Goal: Task Accomplishment & Management: Use online tool/utility

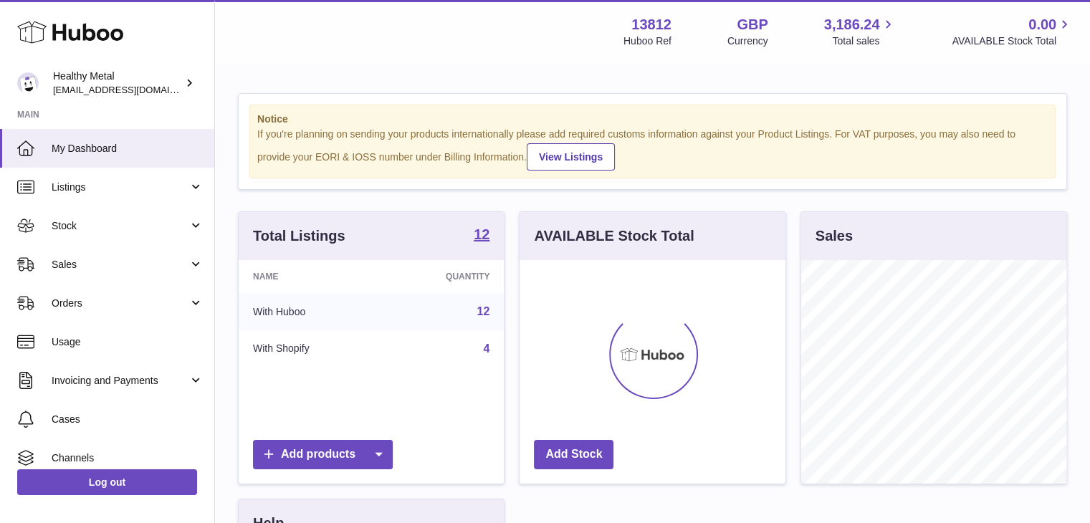
scroll to position [224, 266]
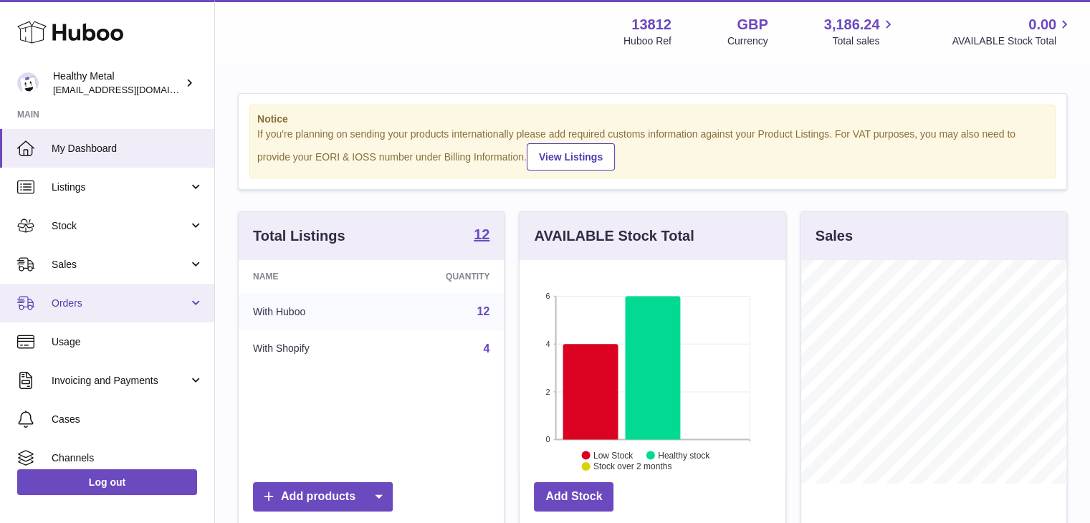
click at [187, 302] on link "Orders" at bounding box center [107, 303] width 214 height 39
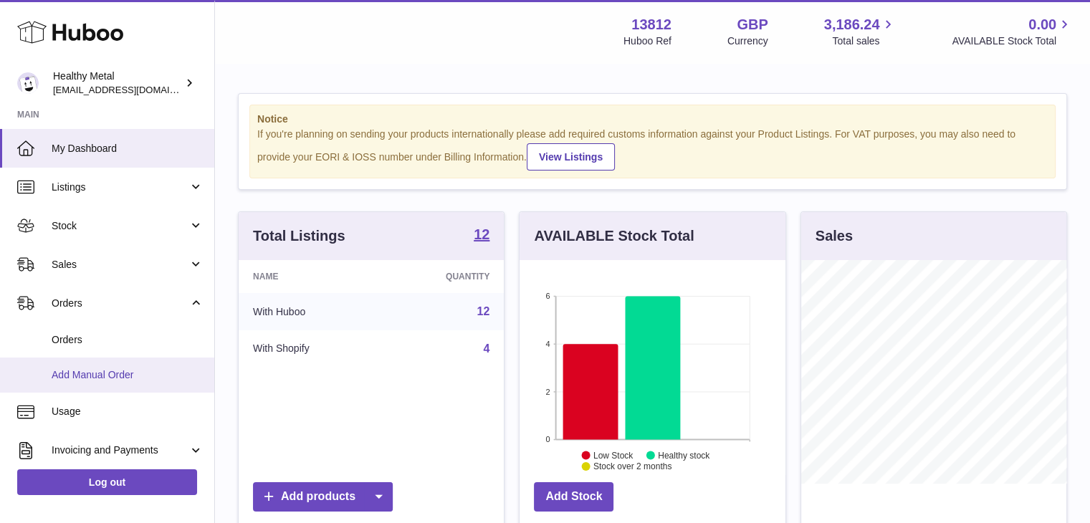
click at [163, 373] on span "Add Manual Order" at bounding box center [128, 375] width 152 height 14
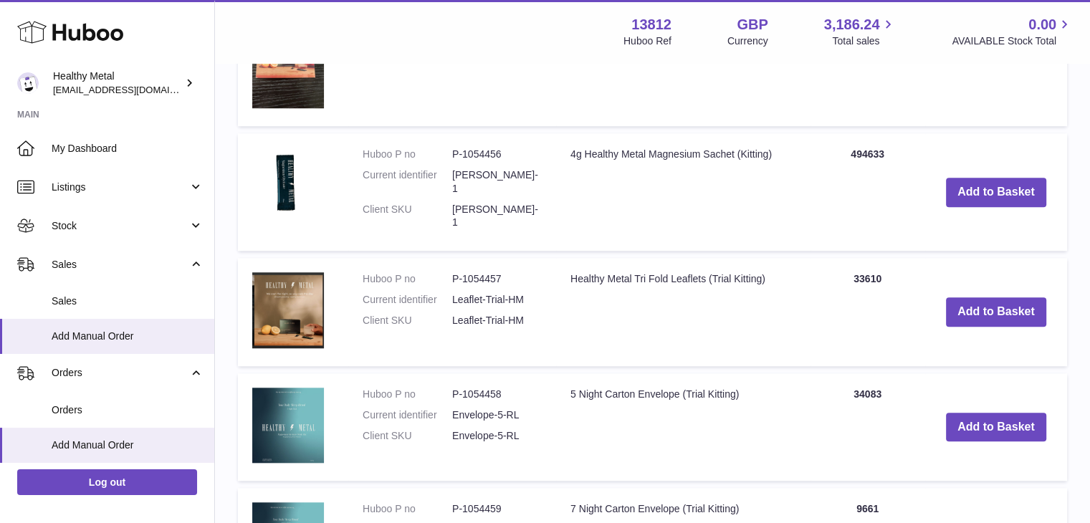
scroll to position [1287, 0]
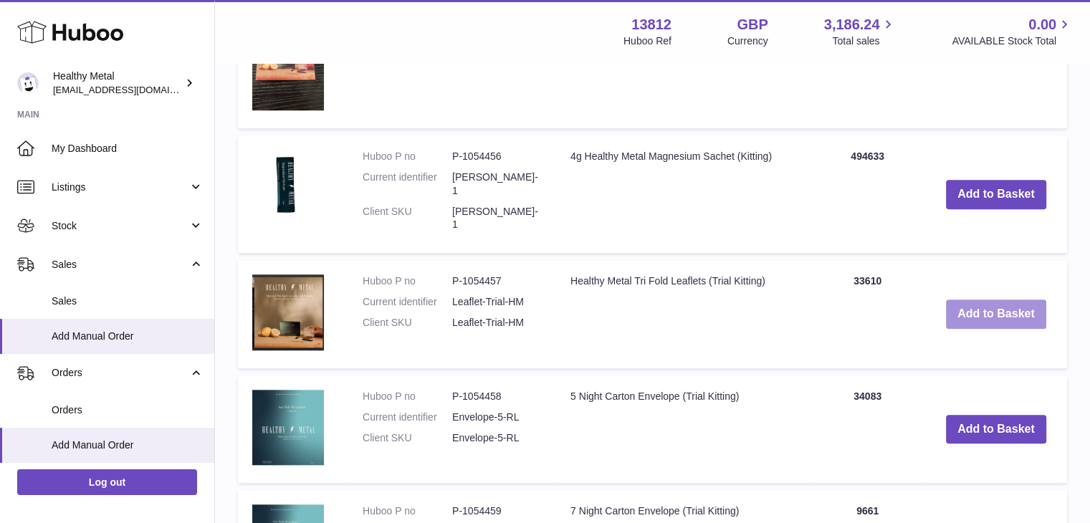
click at [1007, 300] on button "Add to Basket" at bounding box center [996, 314] width 100 height 29
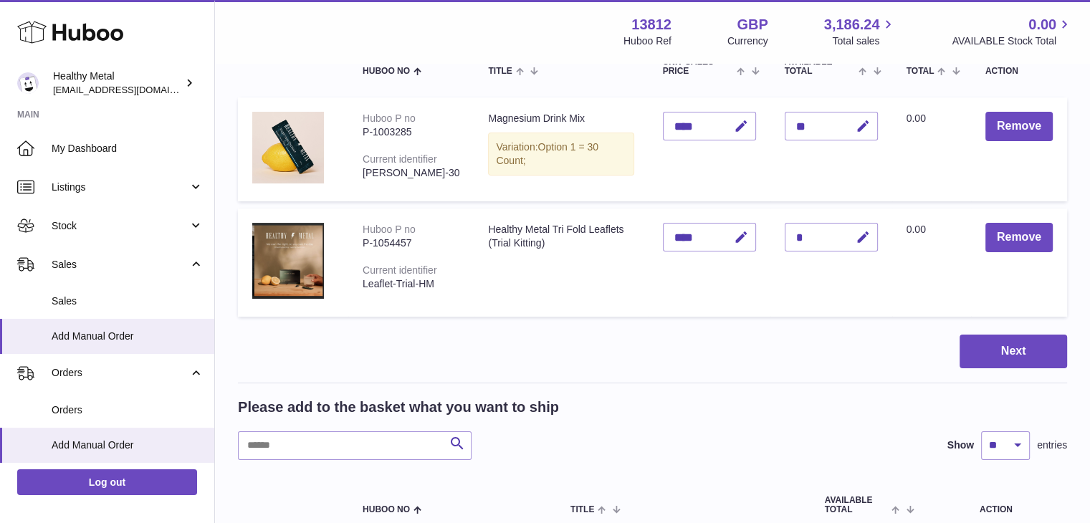
scroll to position [183, 0]
click at [1011, 252] on button "Remove" at bounding box center [1018, 236] width 67 height 29
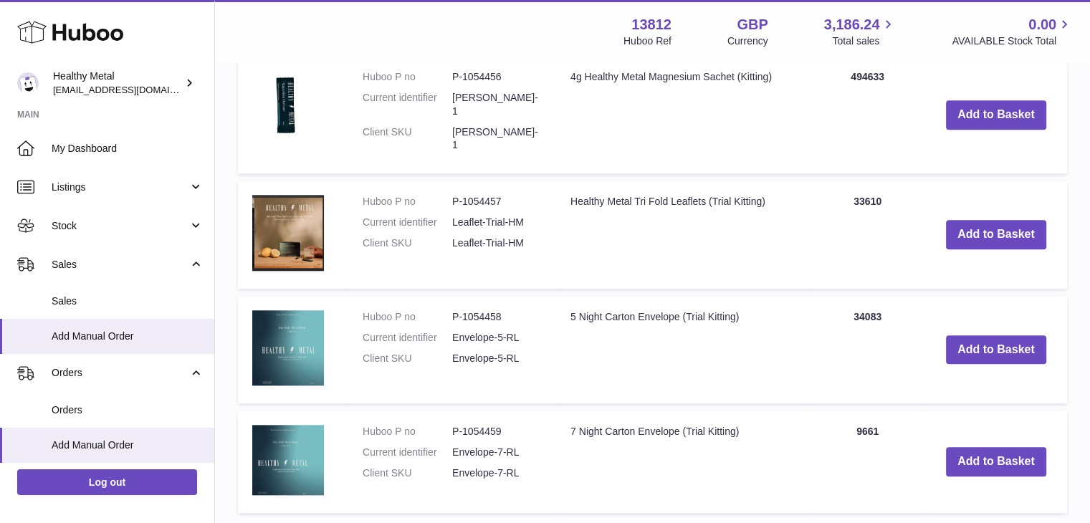
scroll to position [1365, 0]
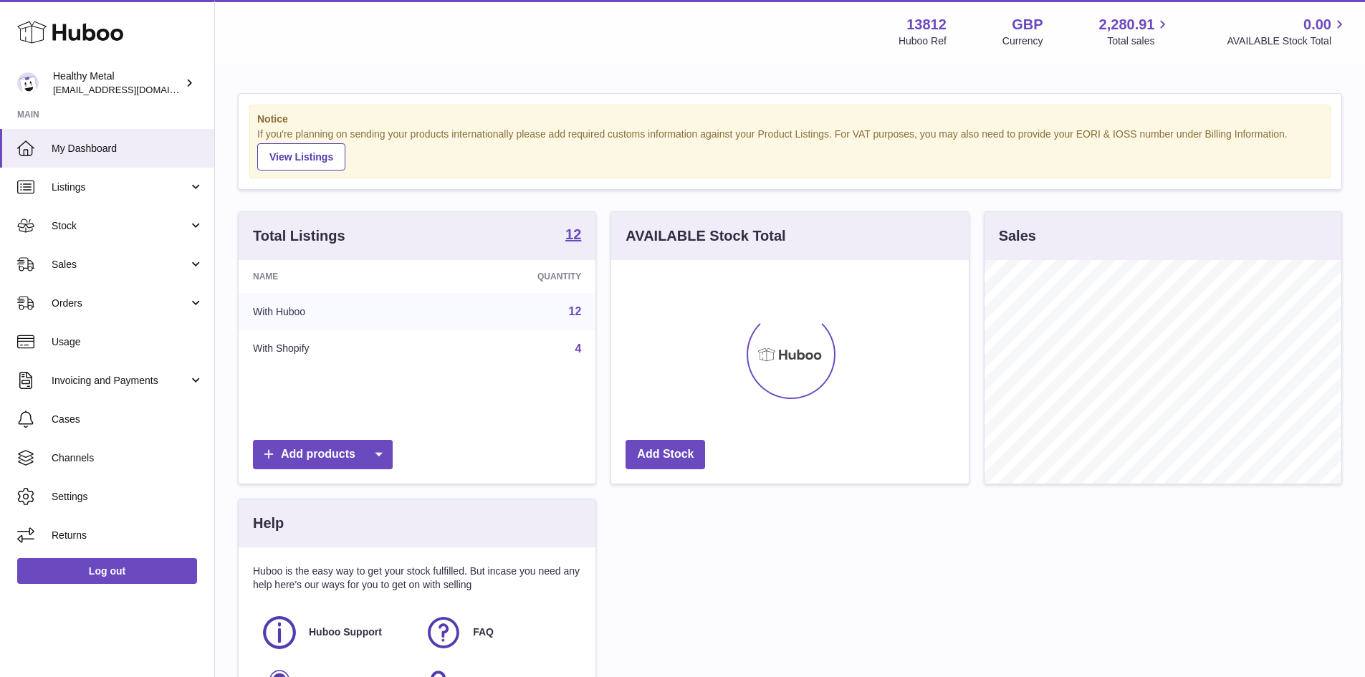
scroll to position [224, 358]
click at [163, 297] on span "Orders" at bounding box center [120, 304] width 137 height 14
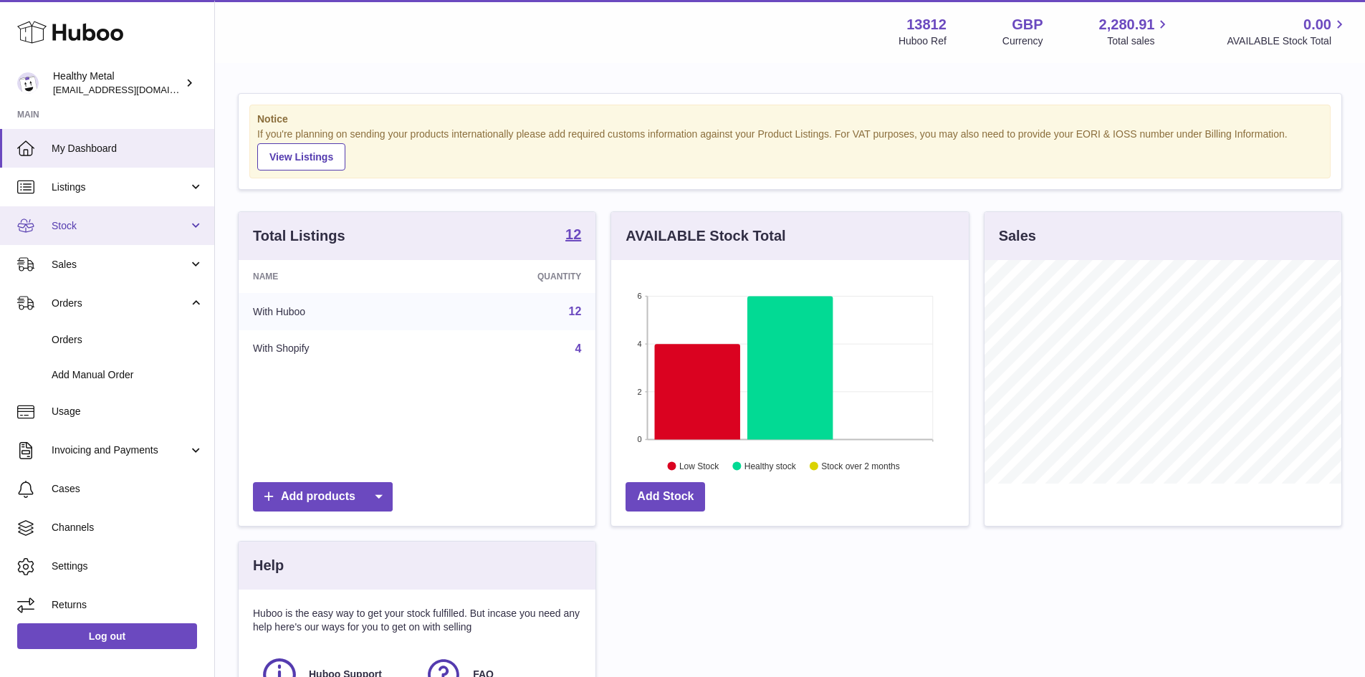
click at [163, 222] on span "Stock" at bounding box center [120, 226] width 137 height 14
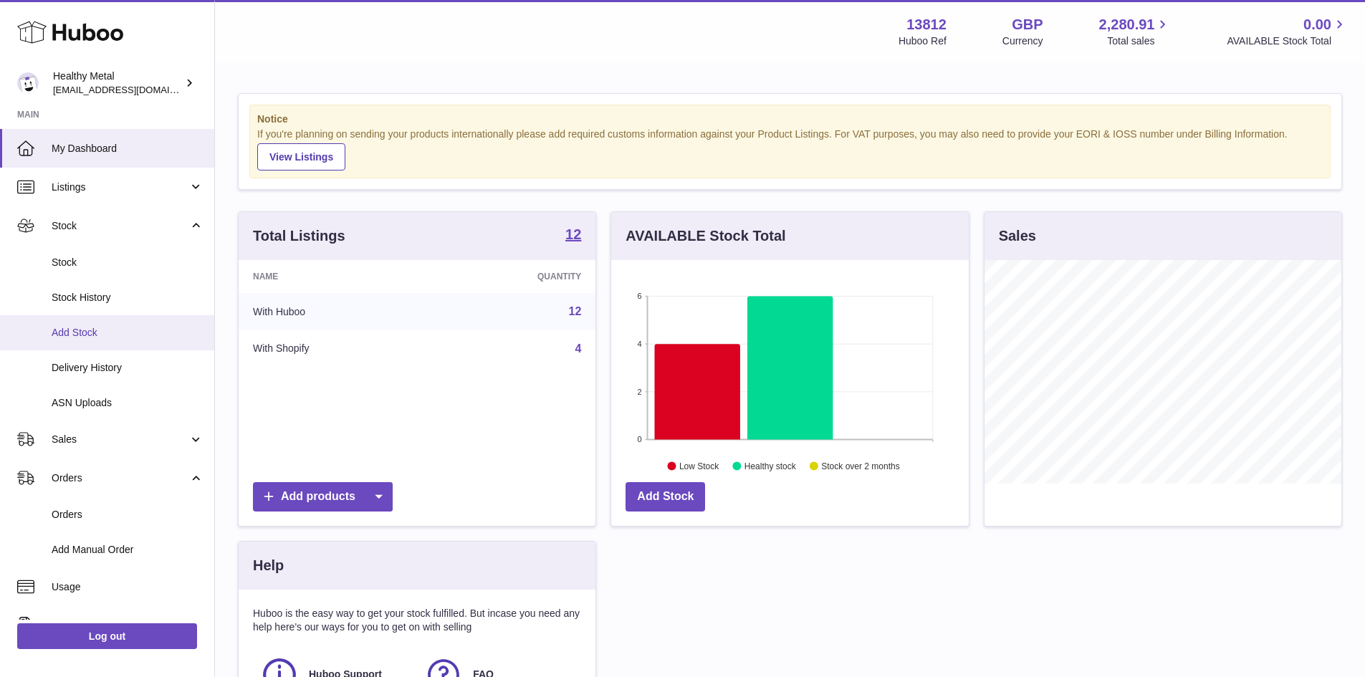
click at [118, 333] on span "Add Stock" at bounding box center [128, 333] width 152 height 14
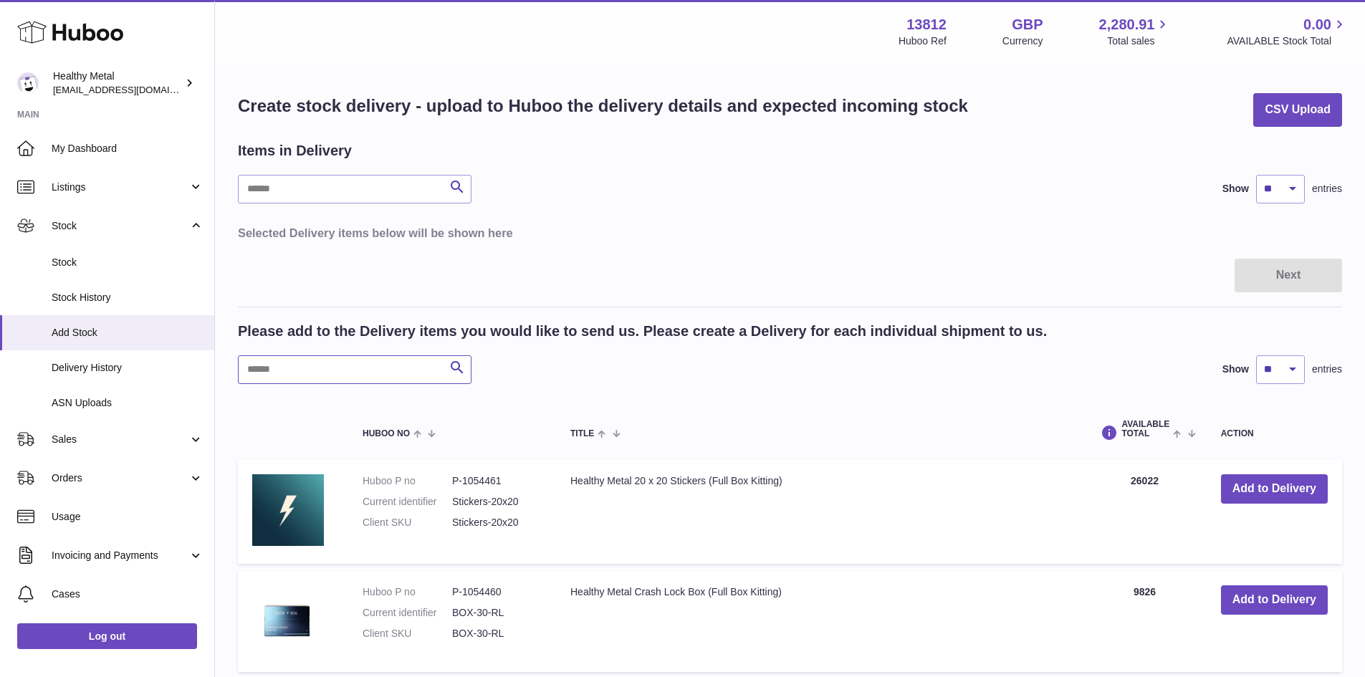
click at [331, 369] on input "text" at bounding box center [355, 369] width 234 height 29
click at [1269, 482] on button "Add to Delivery" at bounding box center [1274, 488] width 107 height 29
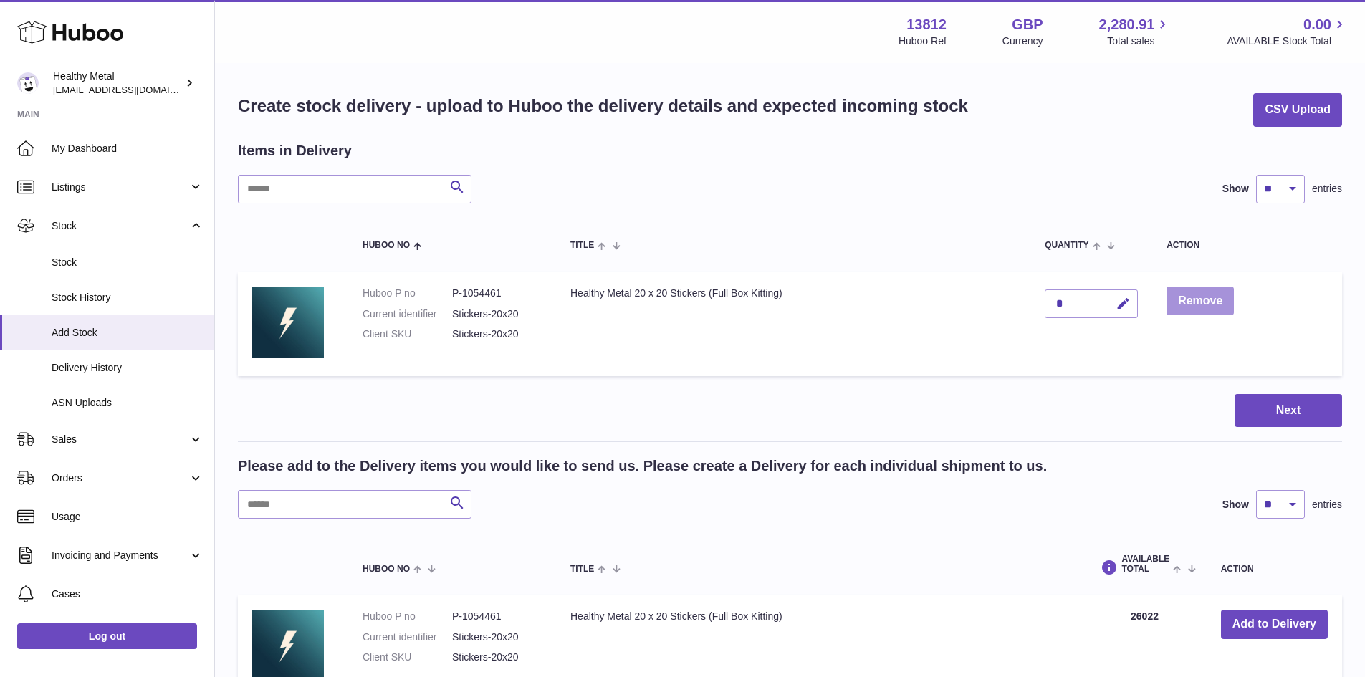
click at [1203, 301] on button "Remove" at bounding box center [1200, 301] width 67 height 29
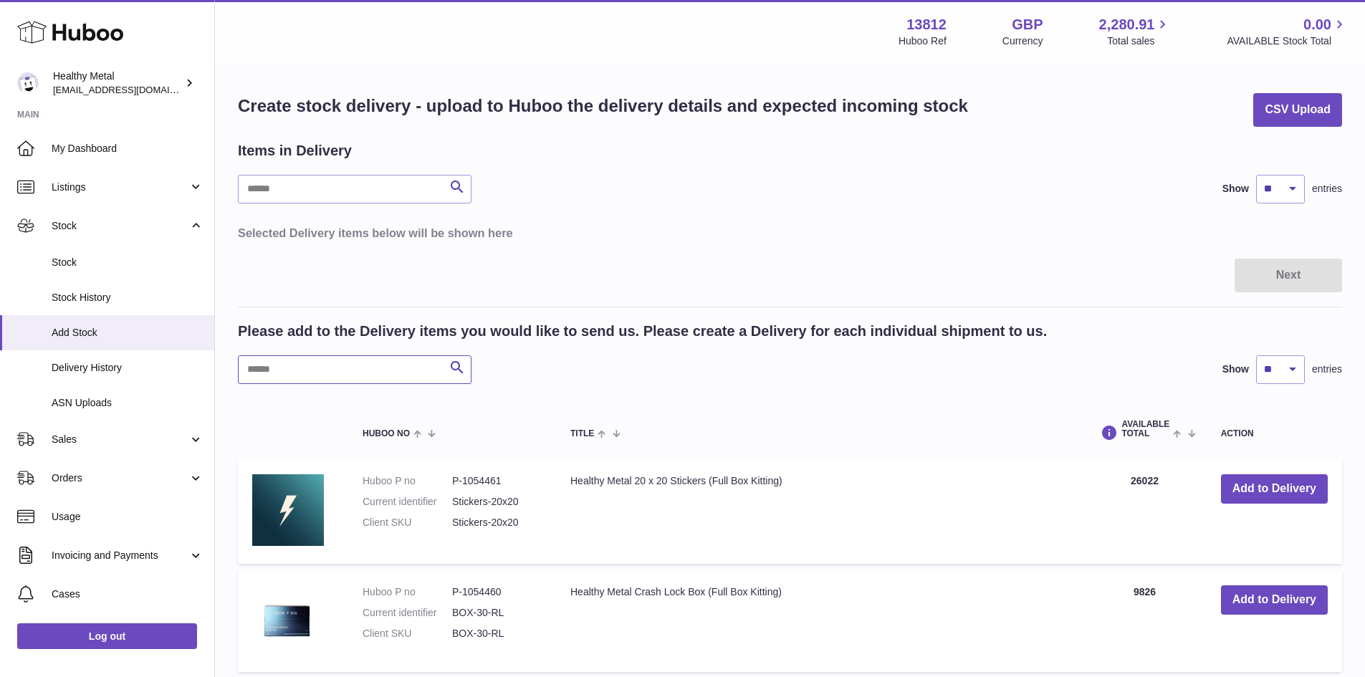
click at [354, 373] on input "text" at bounding box center [355, 369] width 234 height 29
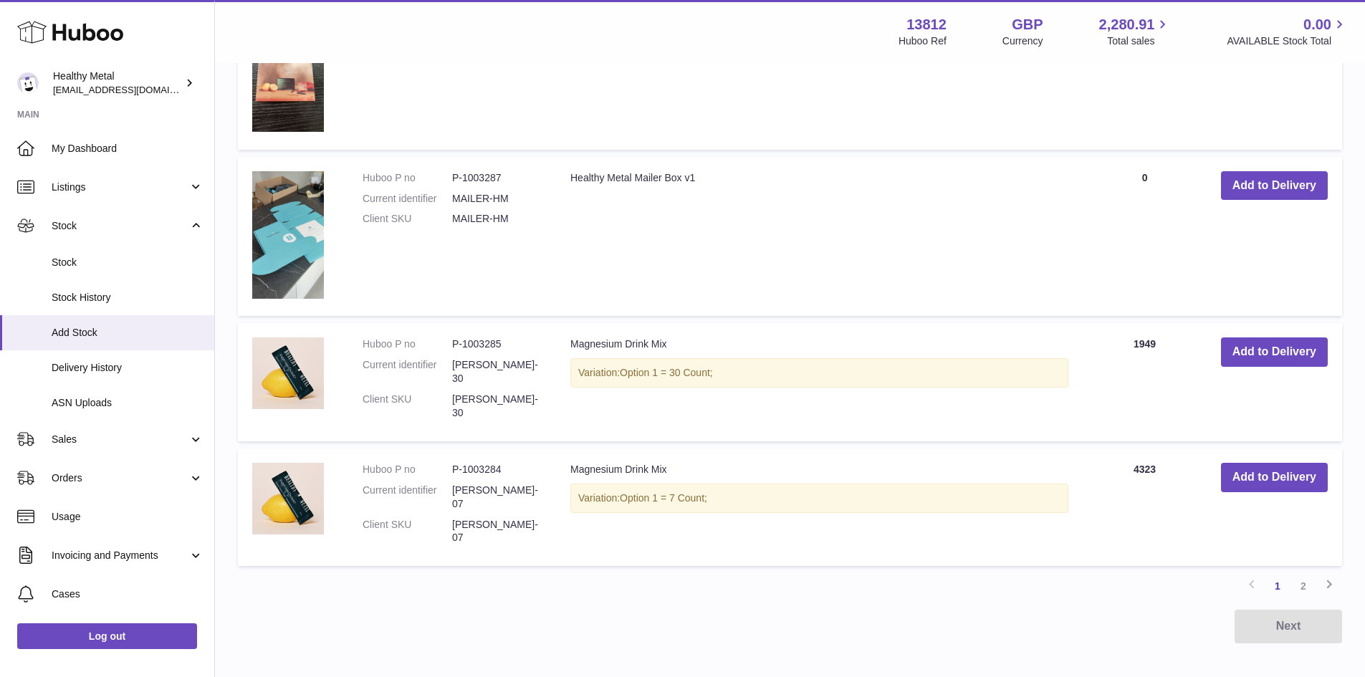
scroll to position [1188, 0]
